Goal: Find specific page/section: Find specific page/section

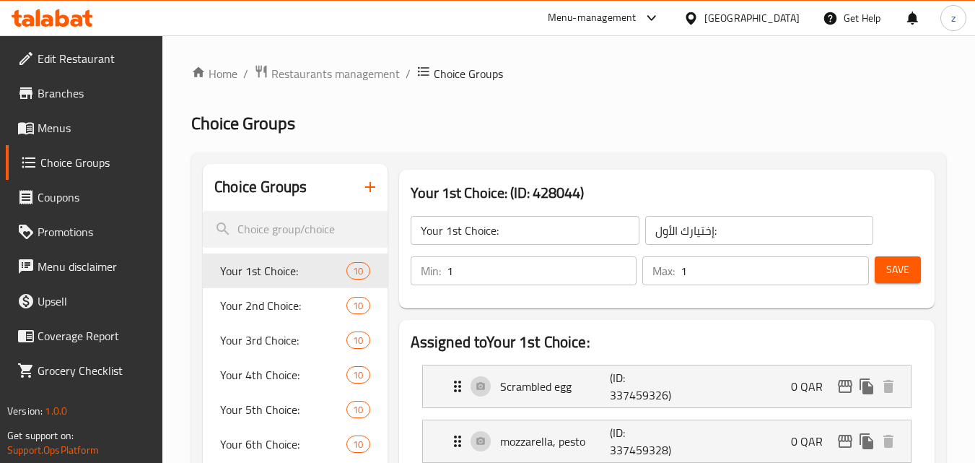
click at [790, 22] on div "[GEOGRAPHIC_DATA]" at bounding box center [752, 18] width 95 height 16
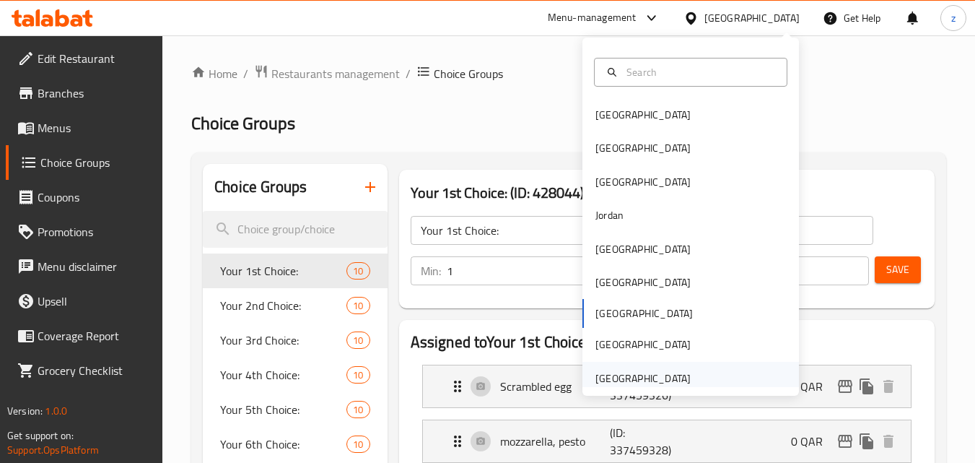
click at [635, 375] on div "[GEOGRAPHIC_DATA]" at bounding box center [643, 378] width 95 height 16
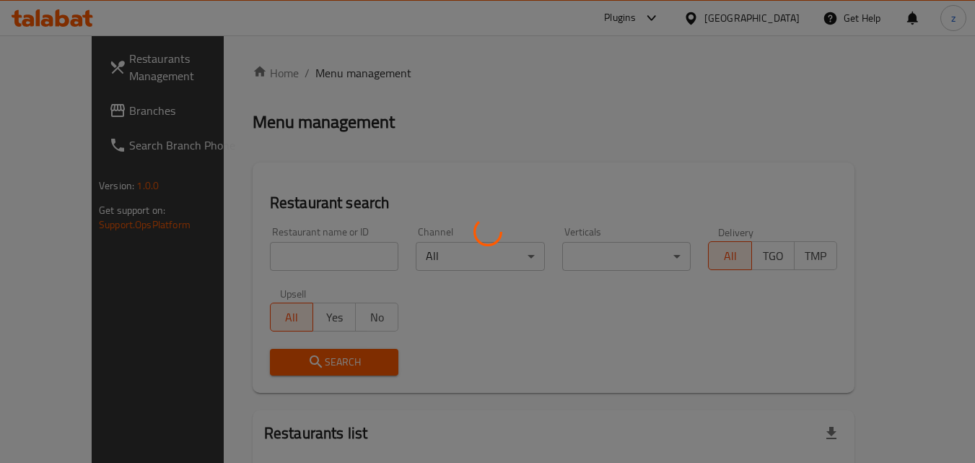
click at [454, 77] on div at bounding box center [487, 231] width 975 height 463
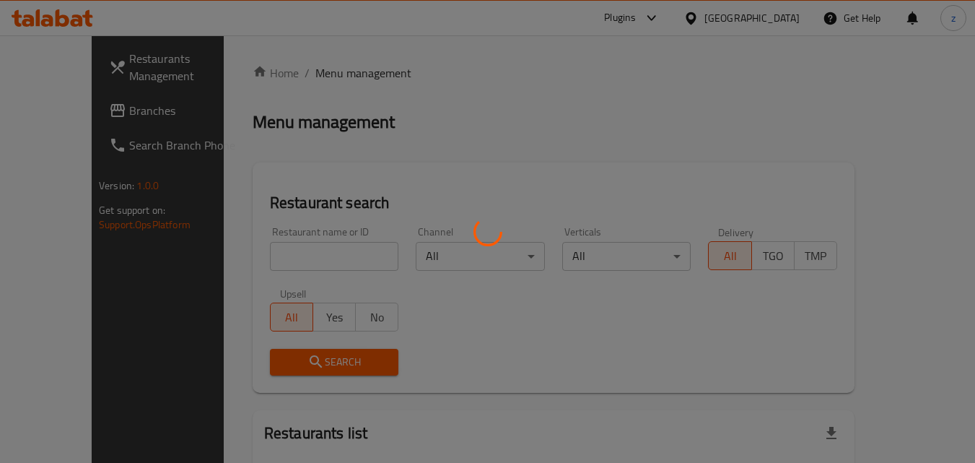
click at [130, 102] on div at bounding box center [487, 231] width 975 height 463
click at [100, 111] on div at bounding box center [487, 231] width 975 height 463
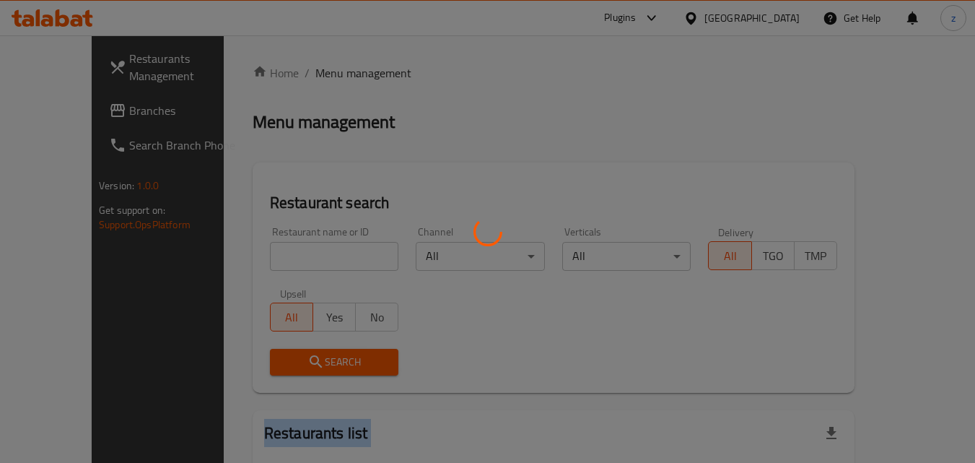
click at [100, 111] on div at bounding box center [487, 231] width 975 height 463
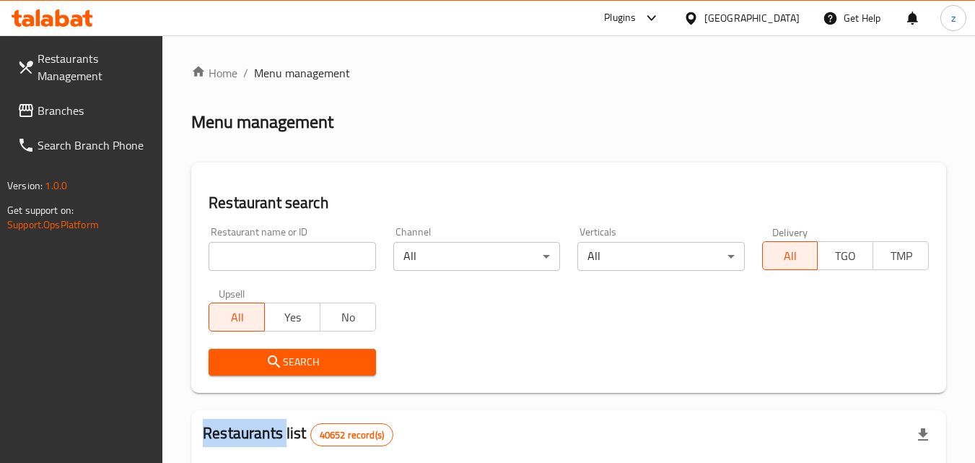
click at [100, 111] on span "Branches" at bounding box center [95, 110] width 114 height 17
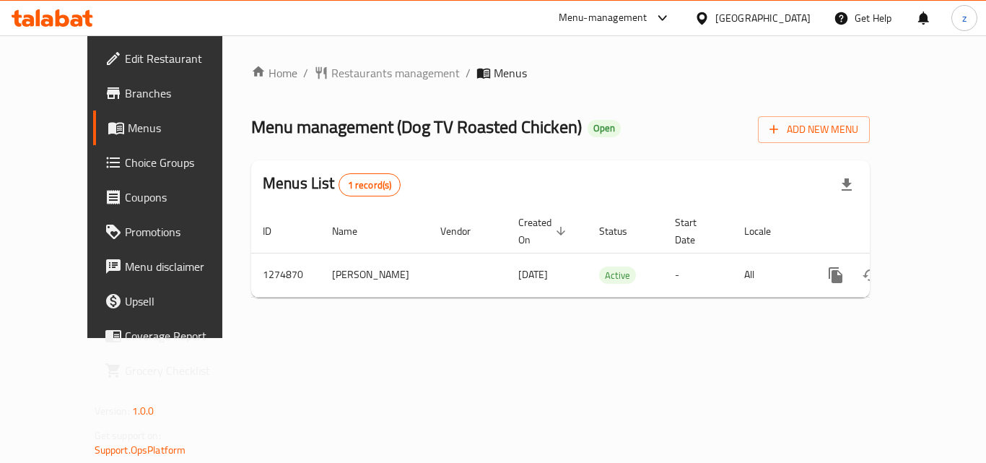
click at [116, 172] on link "Choice Groups" at bounding box center [172, 162] width 159 height 35
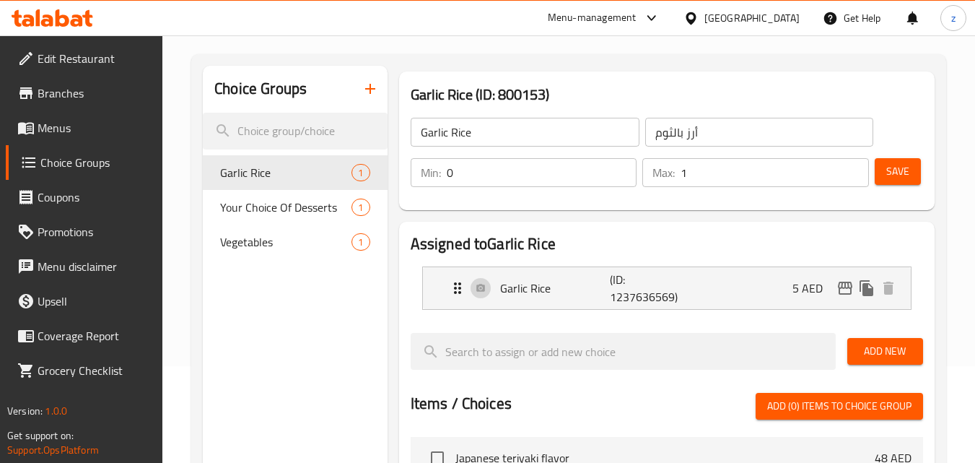
scroll to position [72, 0]
